Goal: Obtain resource: Download file/media

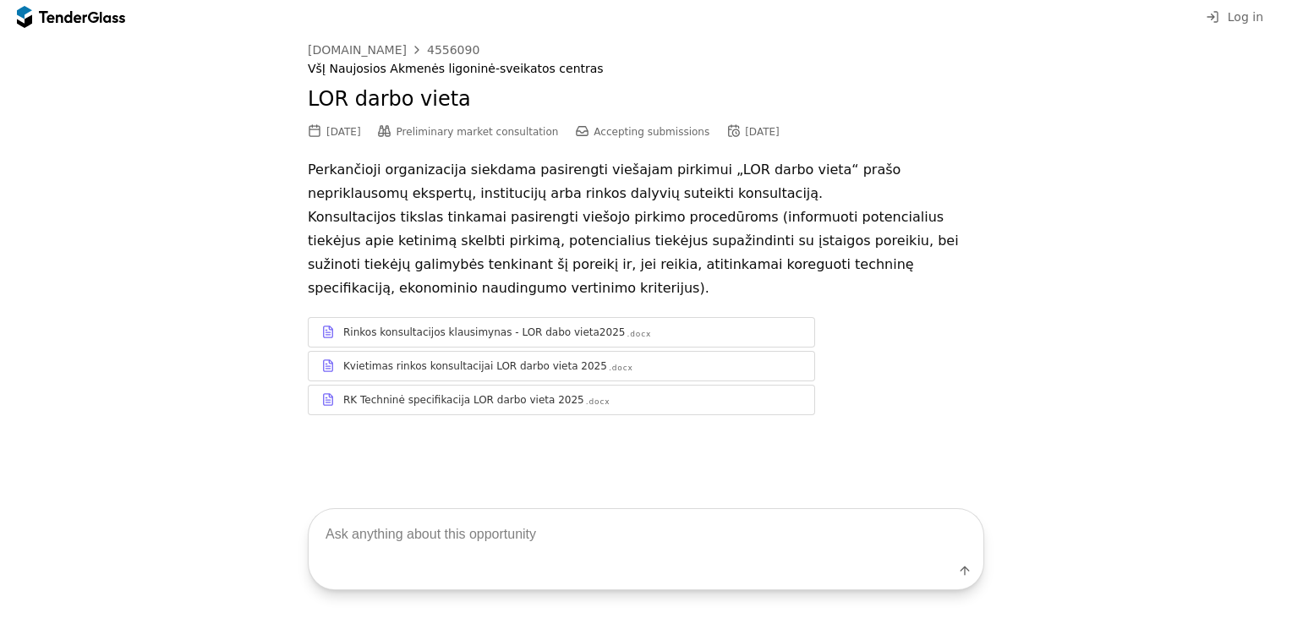
click at [409, 407] on div "RK Techninė specifikacija LOR darbo vieta 2025" at bounding box center [463, 400] width 241 height 14
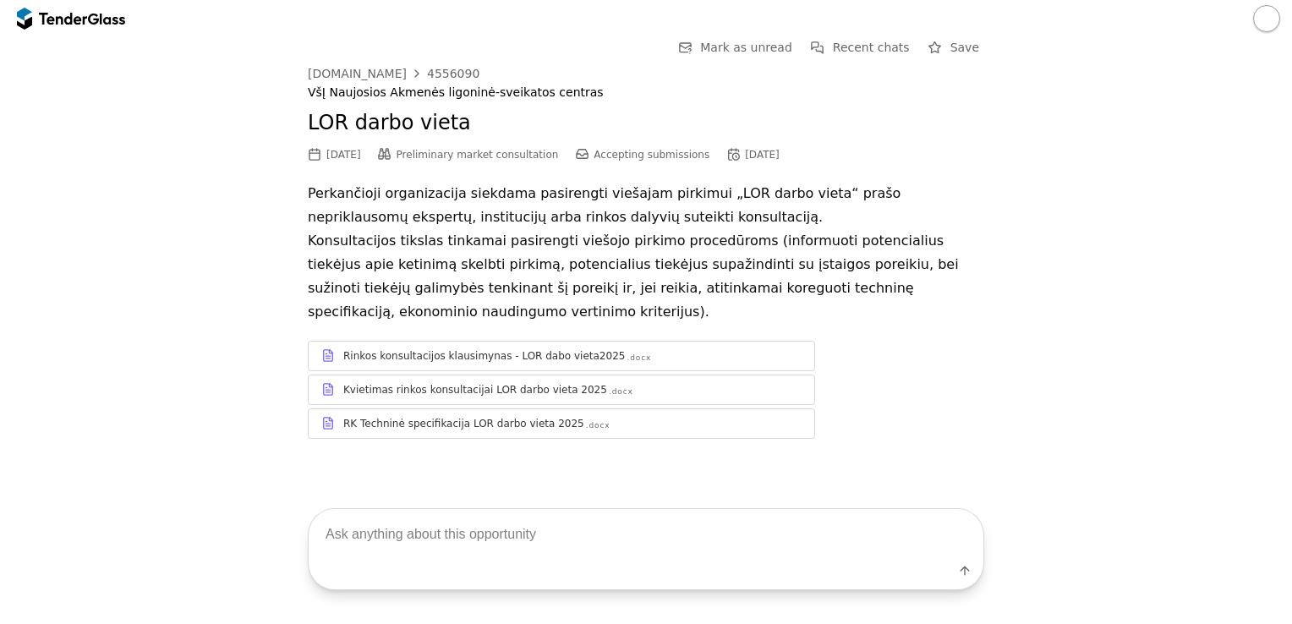
click at [444, 432] on div "RK Techninė specifikacija LOR darbo vieta 2025 .docx" at bounding box center [562, 423] width 506 height 21
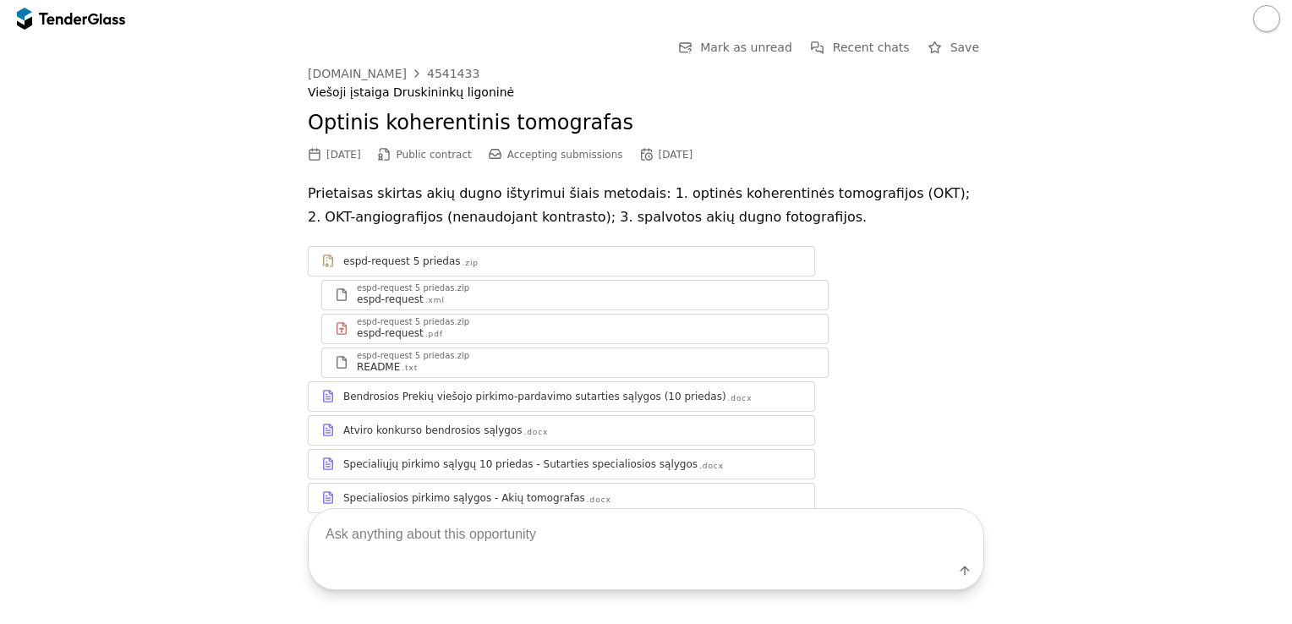
click at [903, 221] on p "Prietaisas skirtas akių dugno ištyrimui šiais metodais: 1. optinės koherentinės…" at bounding box center [646, 205] width 676 height 47
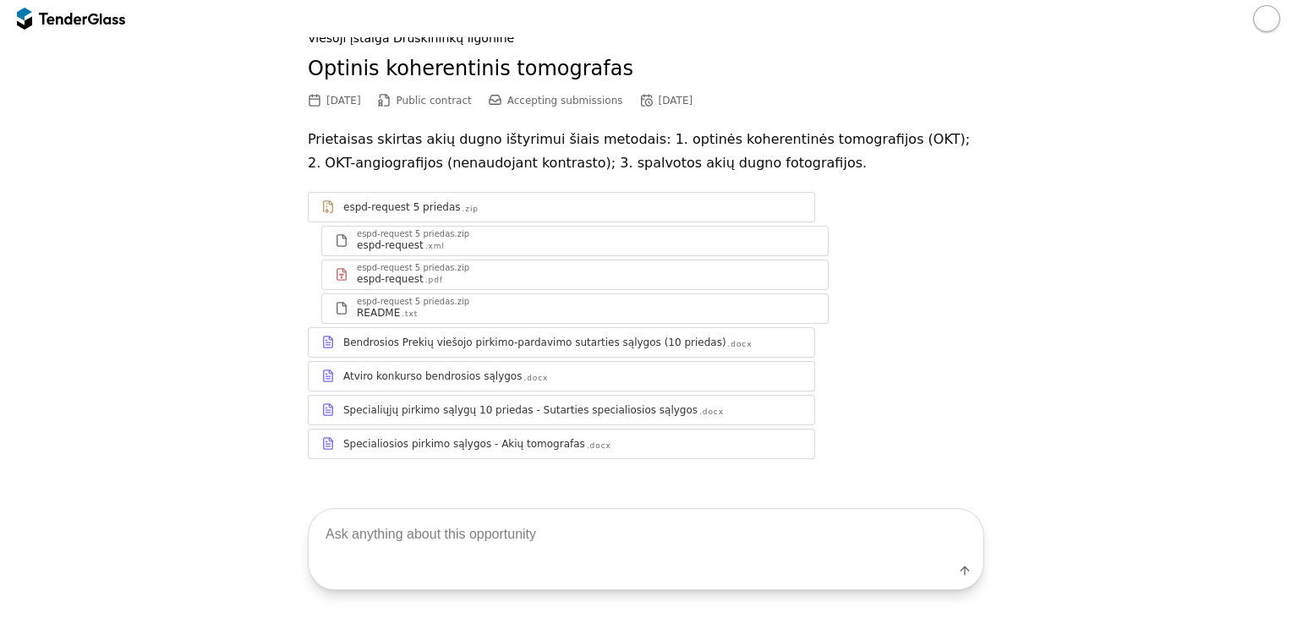
scroll to position [52, 0]
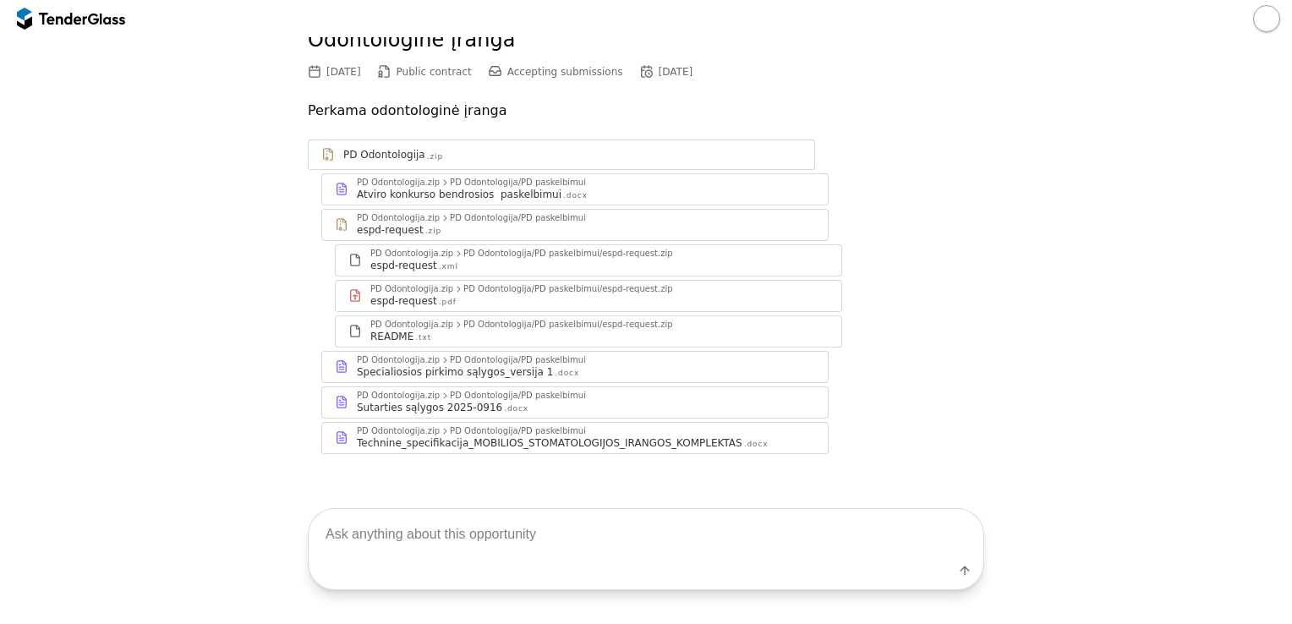
scroll to position [85, 0]
click at [591, 428] on div "PD Odontologija.zip PD Odontologija/PD paskelbimui" at bounding box center [586, 429] width 458 height 10
